Goal: Navigation & Orientation: Find specific page/section

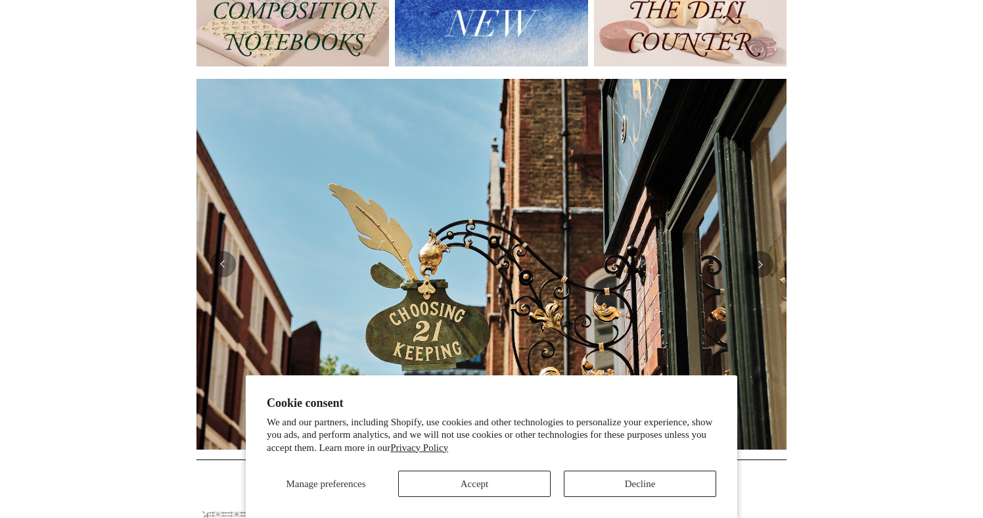
scroll to position [193, 0]
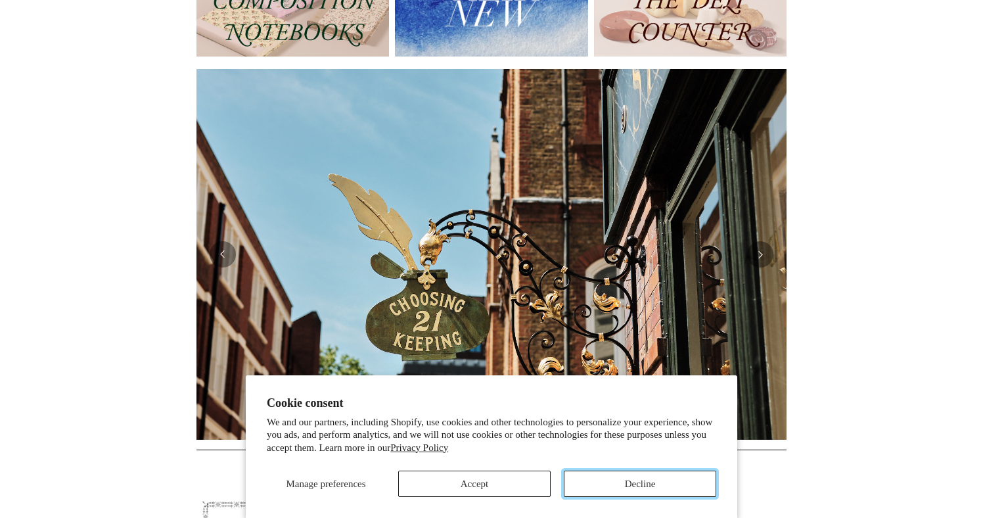
click at [609, 486] on button "Decline" at bounding box center [640, 484] width 153 height 26
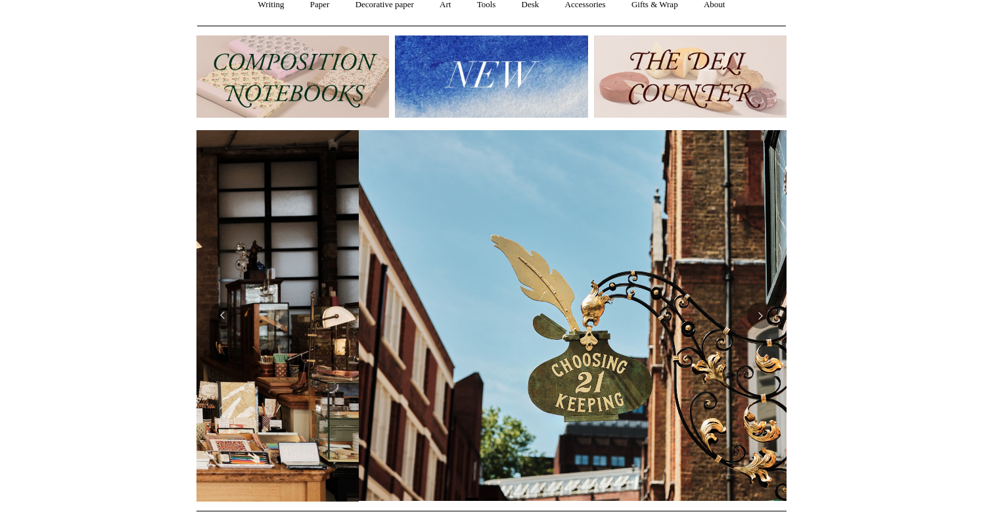
scroll to position [0, 590]
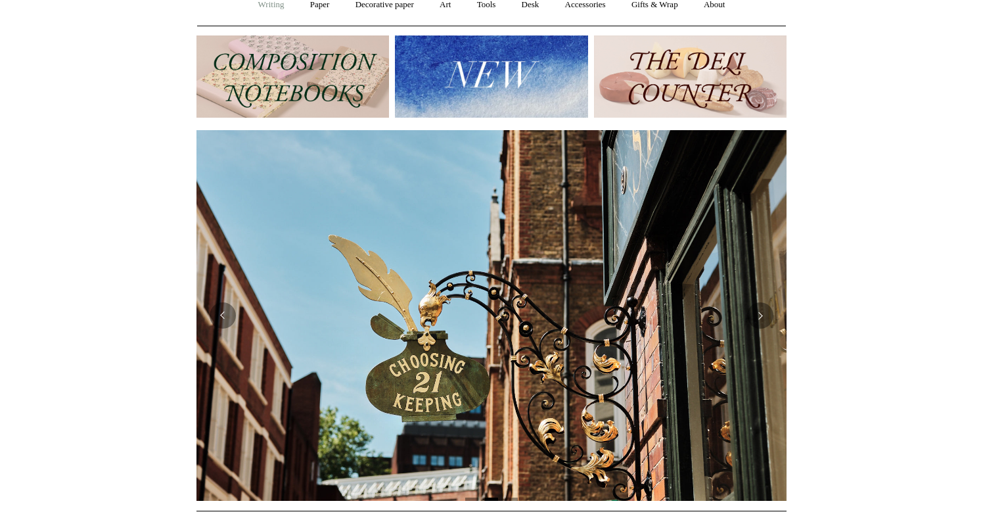
click at [270, 5] on link "Writing +" at bounding box center [272, 5] width 50 height 35
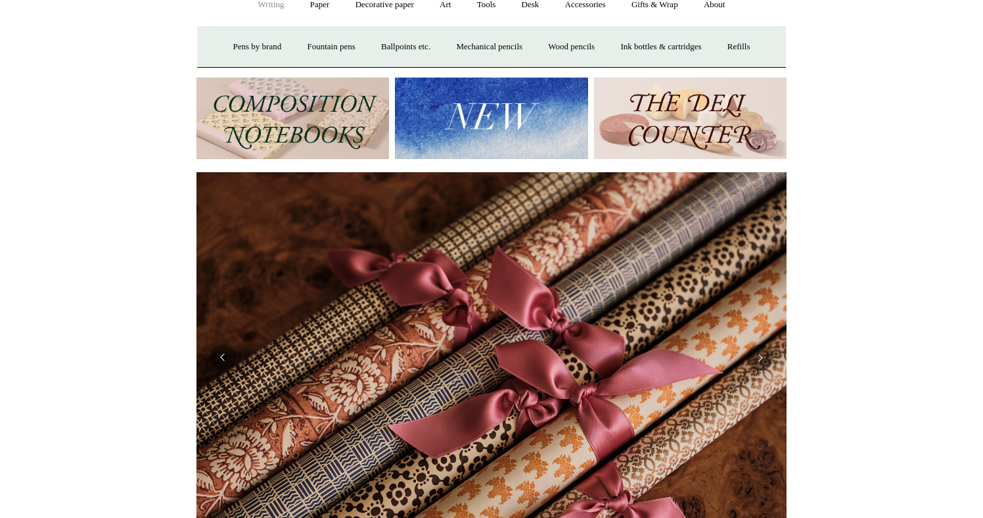
scroll to position [0, 1181]
click at [318, 5] on link "Paper +" at bounding box center [319, 5] width 43 height 35
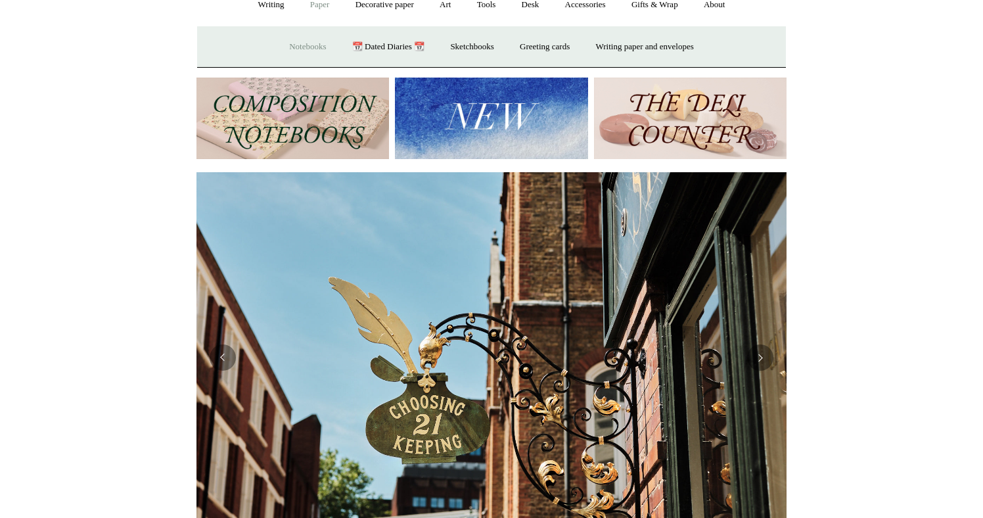
scroll to position [0, 590]
click at [300, 49] on link "Notebooks +" at bounding box center [307, 47] width 60 height 35
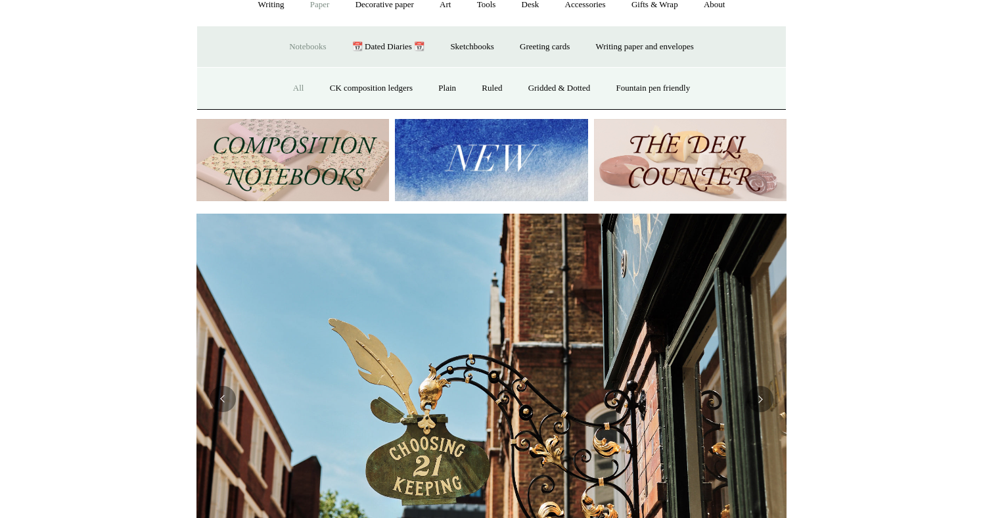
click at [291, 85] on link "All" at bounding box center [298, 88] width 35 height 35
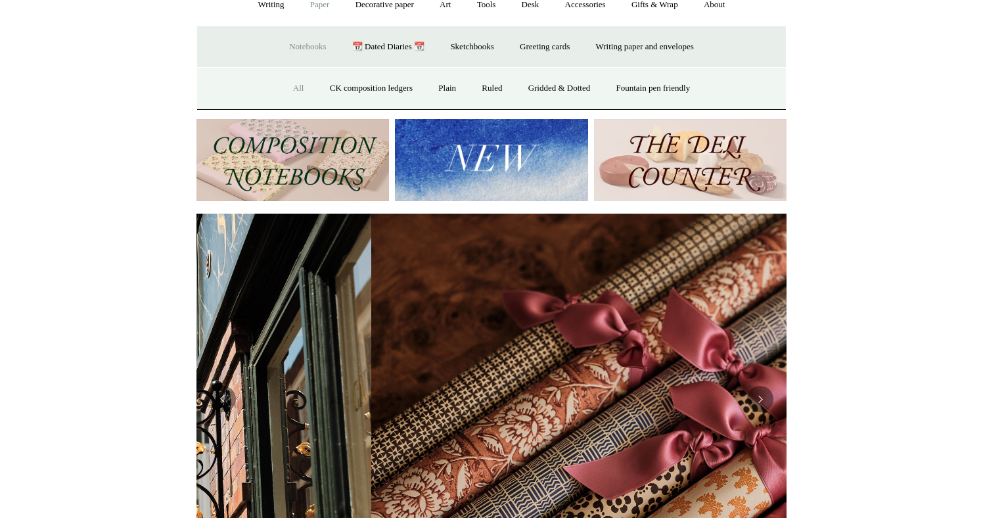
scroll to position [0, 1181]
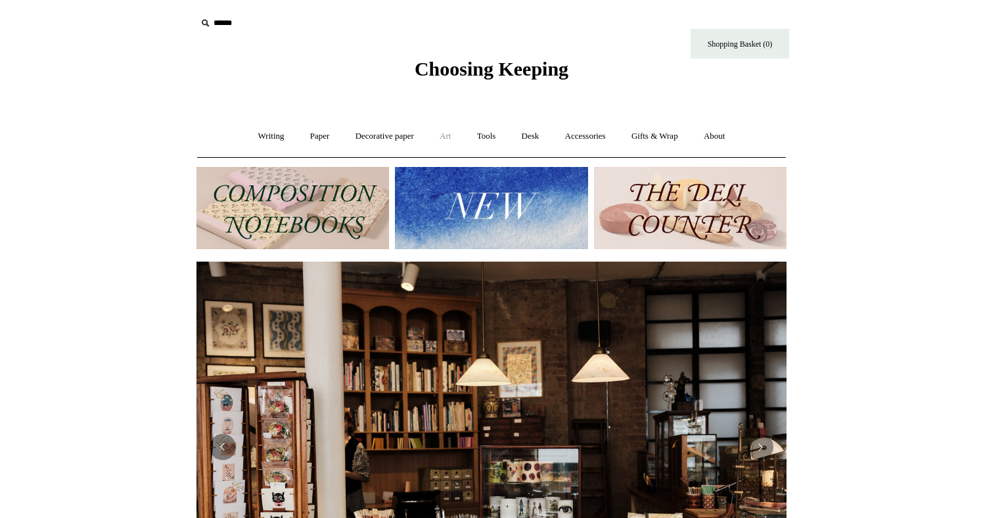
click at [452, 136] on link "Art +" at bounding box center [445, 136] width 35 height 35
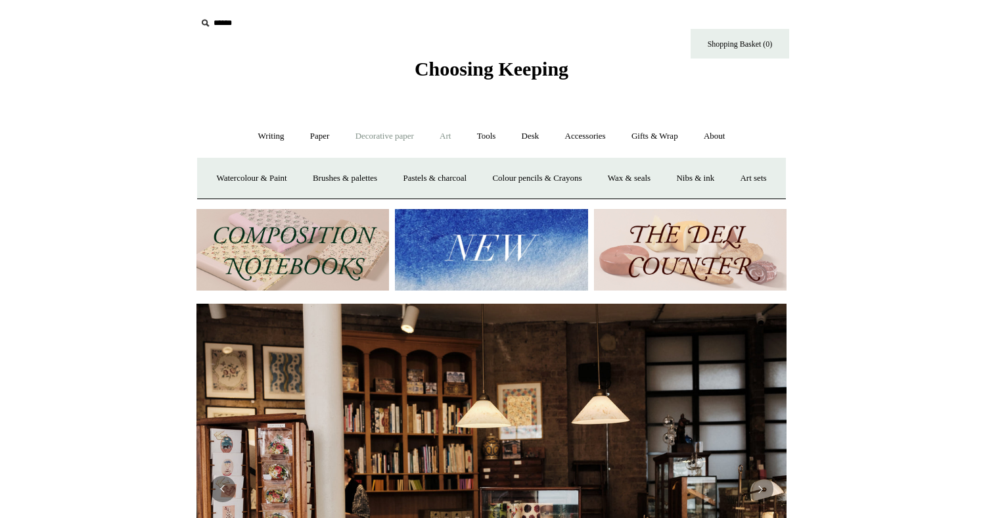
click at [394, 139] on link "Decorative paper +" at bounding box center [385, 136] width 82 height 35
click at [317, 136] on link "Paper +" at bounding box center [319, 136] width 43 height 35
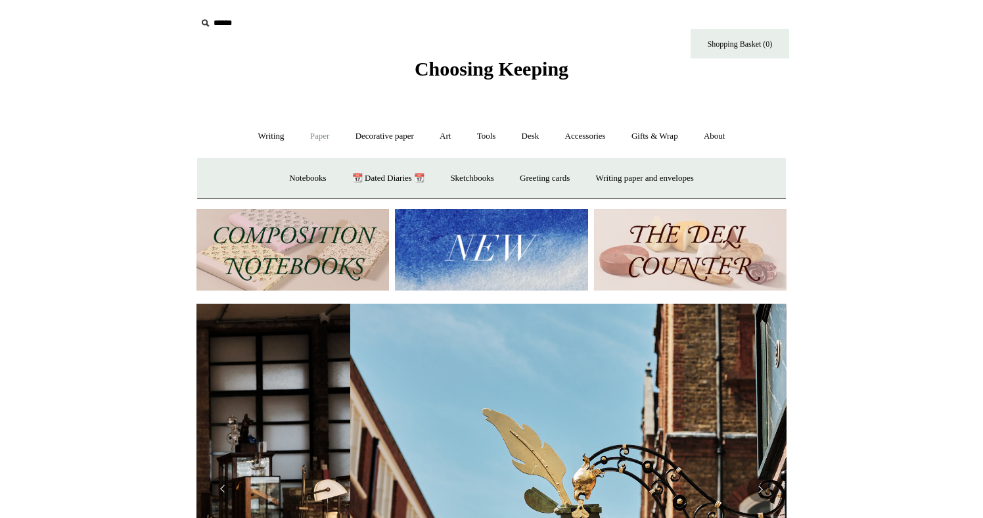
scroll to position [0, 590]
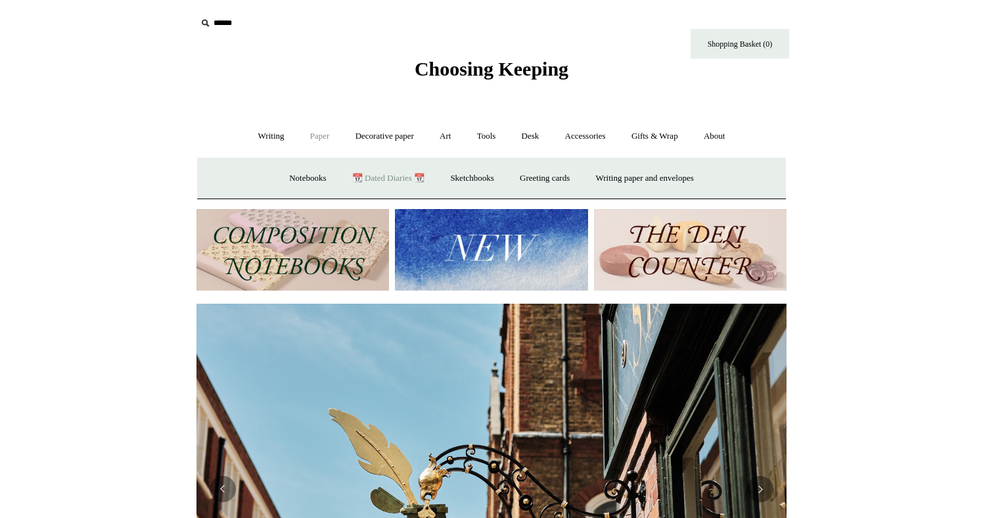
click at [379, 179] on link "📆 Dated Diaries 📆" at bounding box center [389, 178] width 96 height 35
